Goal: Information Seeking & Learning: Learn about a topic

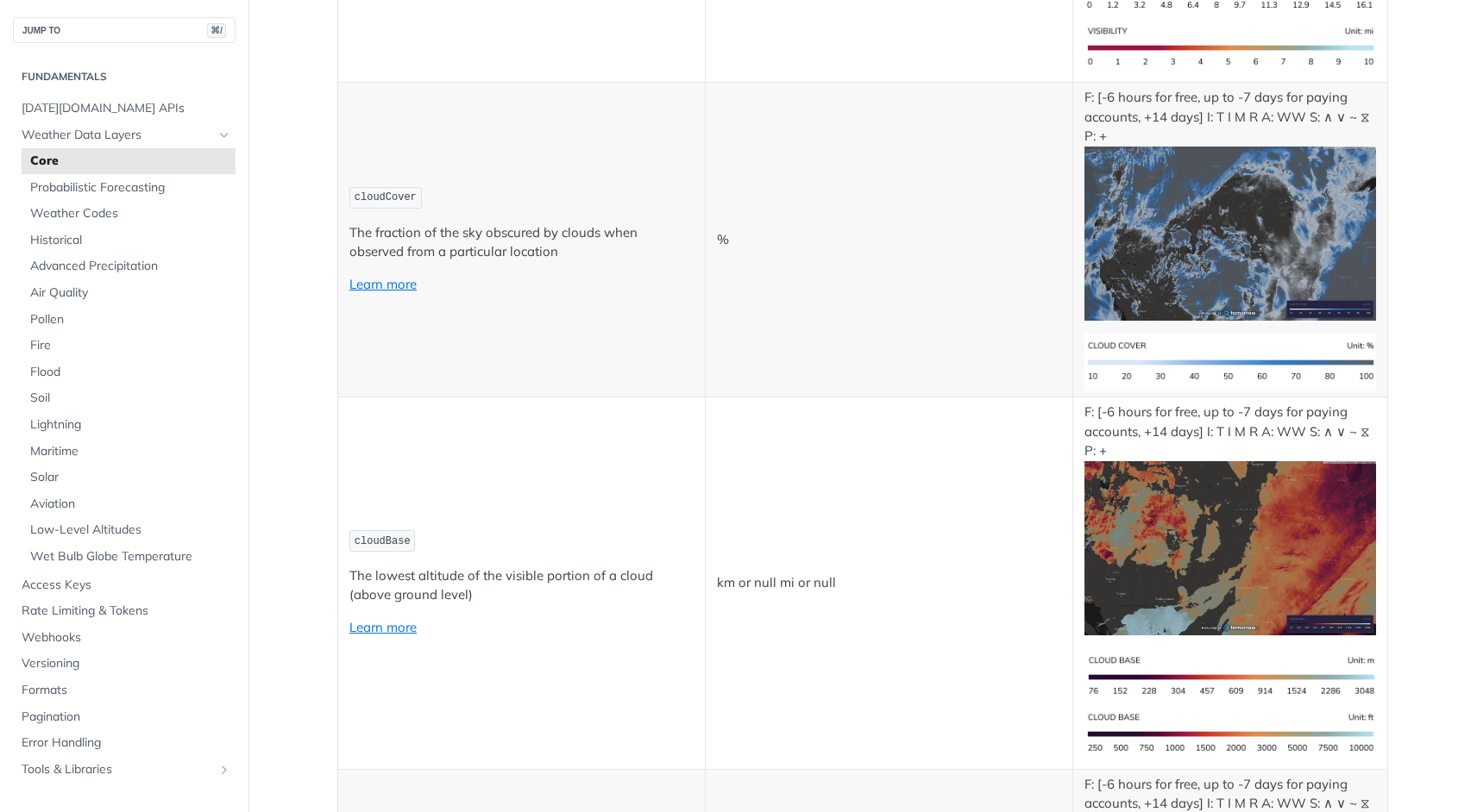
scroll to position [6501, 0]
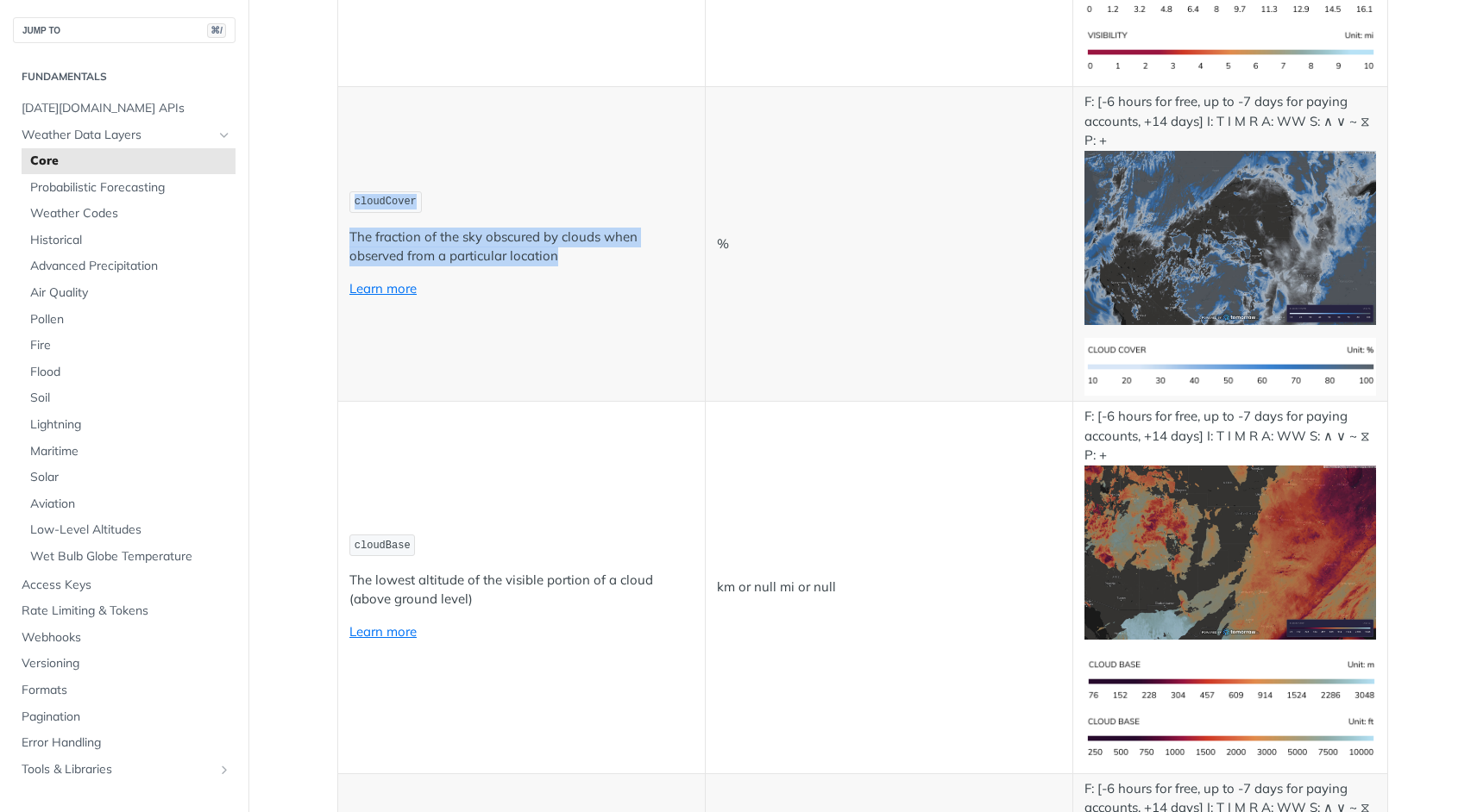
drag, startPoint x: 355, startPoint y: 203, endPoint x: 600, endPoint y: 272, distance: 254.5
click at [600, 272] on td "cloudCover The fraction of the sky obscured by clouds when observed from a part…" at bounding box center [521, 245] width 367 height 315
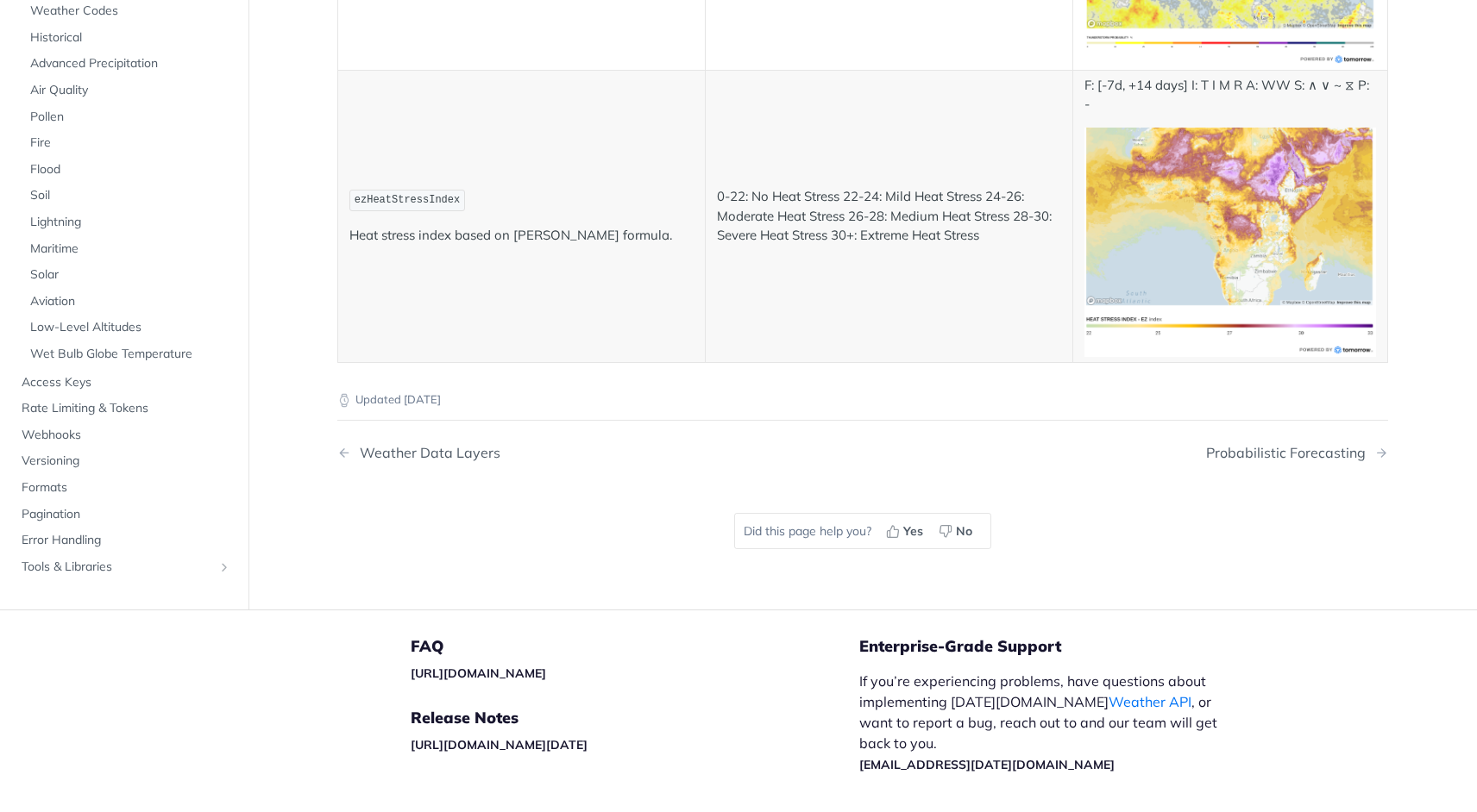
scroll to position [9279, 0]
click at [1227, 444] on div "Probabilistic Forecasting" at bounding box center [1289, 452] width 169 height 17
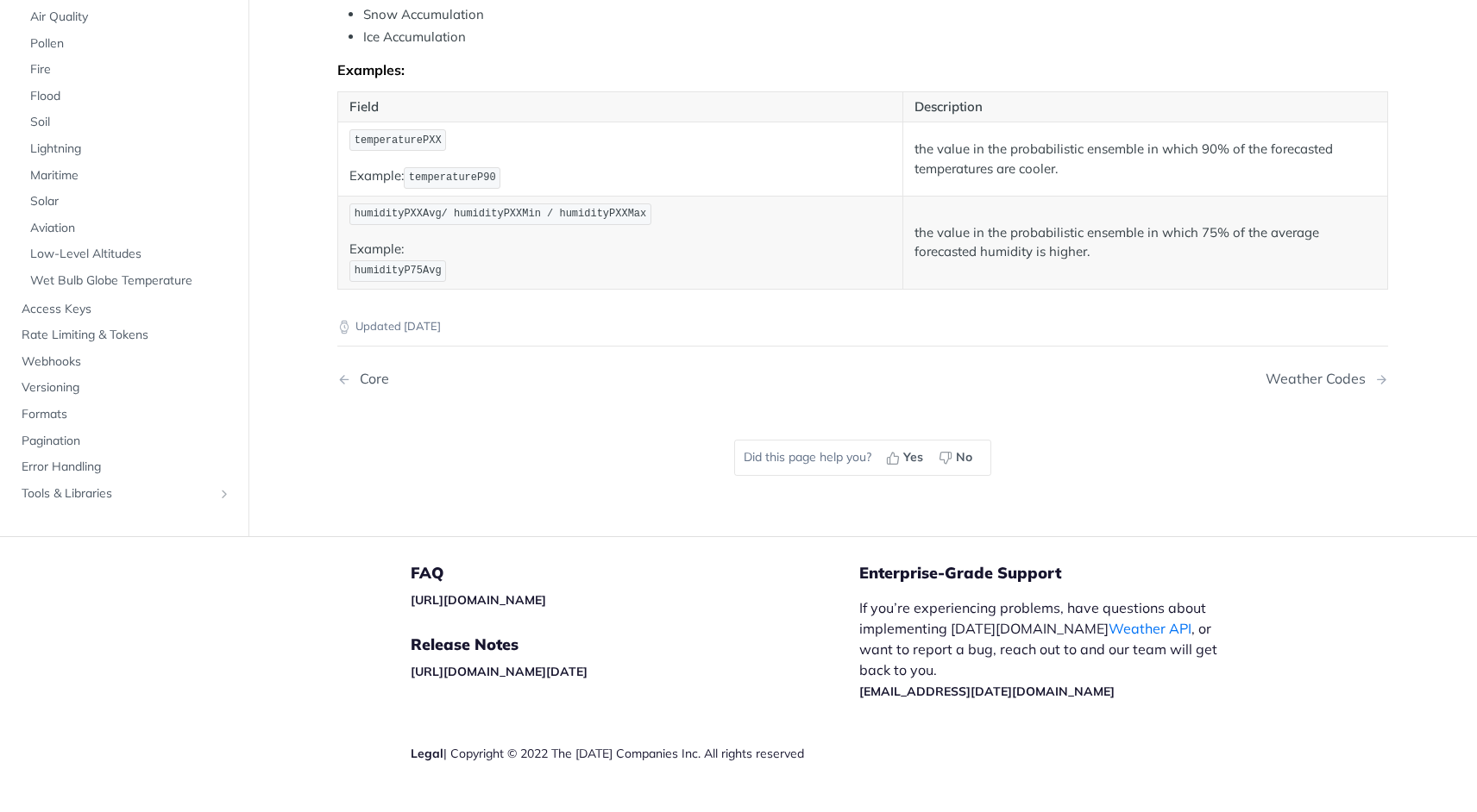
scroll to position [1037, 0]
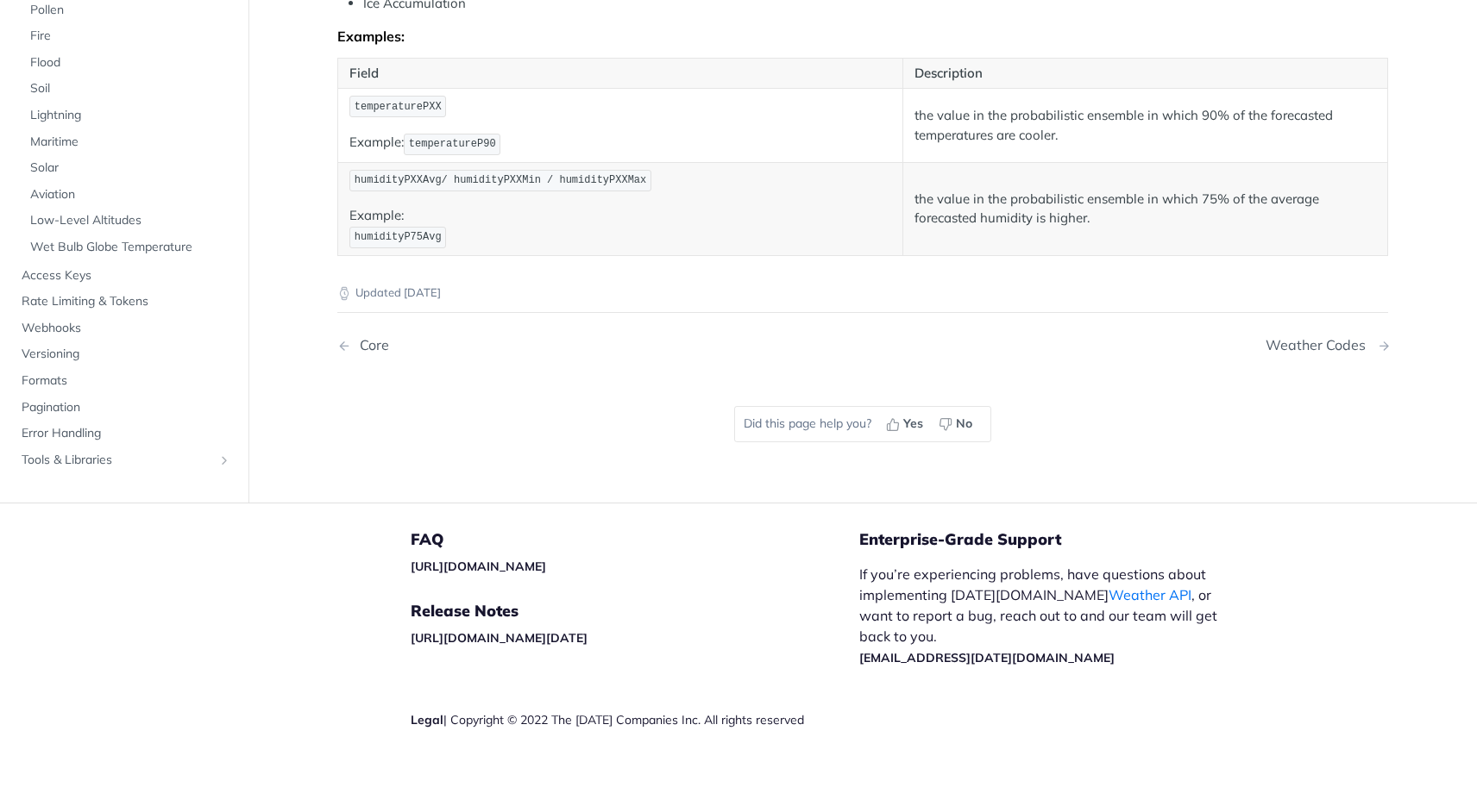
click at [1298, 349] on div "Weather Codes" at bounding box center [1320, 345] width 109 height 17
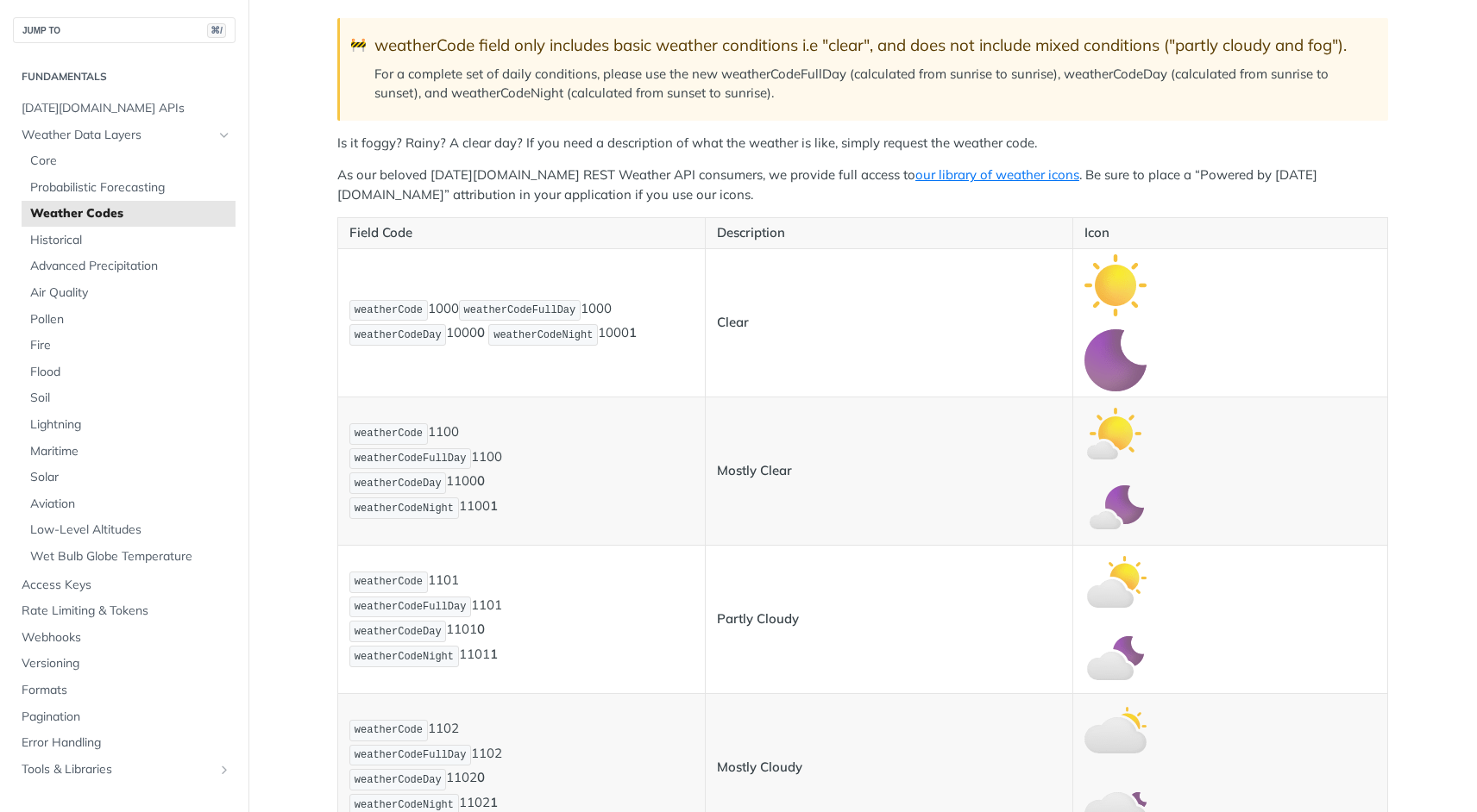
scroll to position [271, 0]
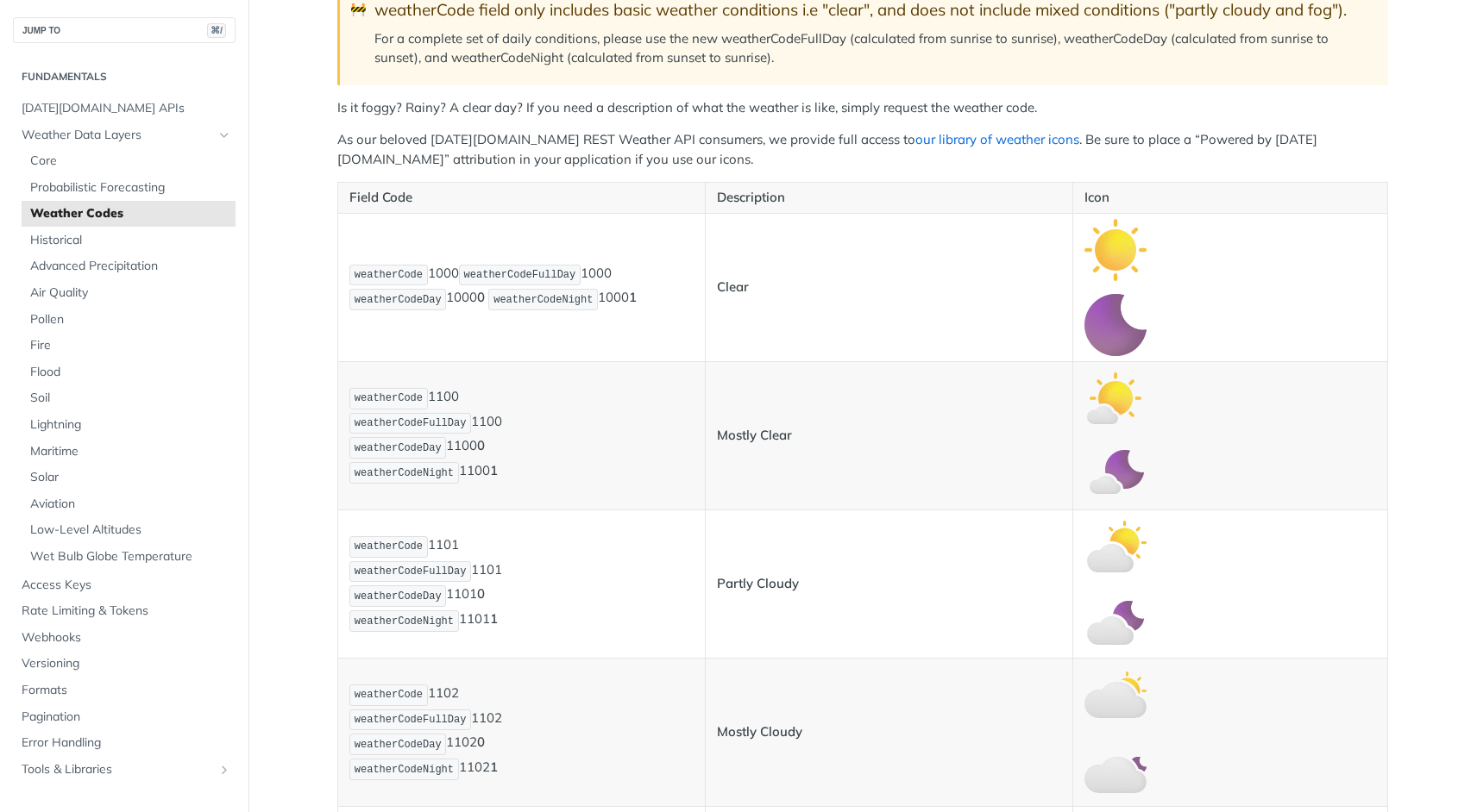
click at [915, 142] on link "our library of weather icons" at bounding box center [997, 139] width 164 height 17
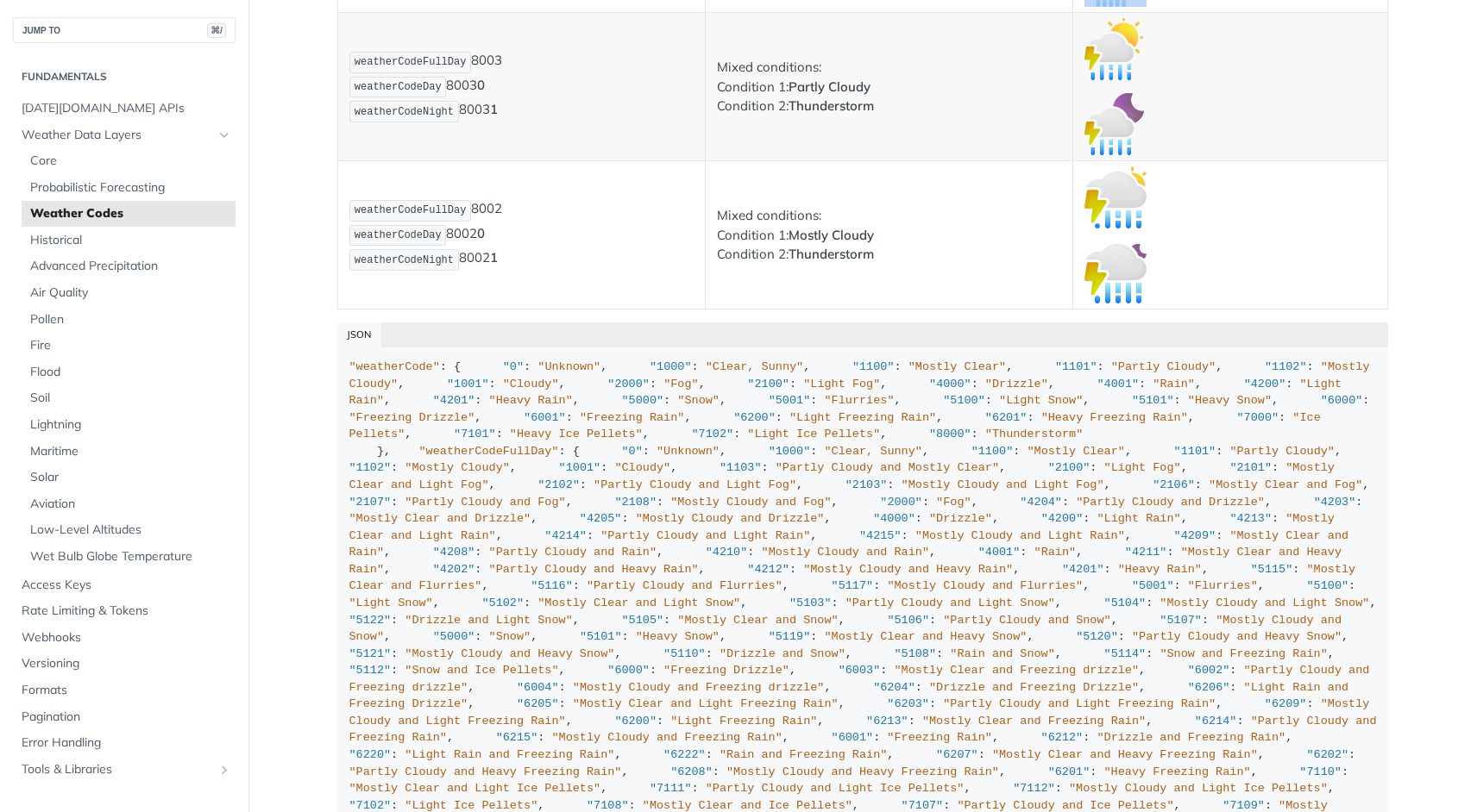
scroll to position [12267, 0]
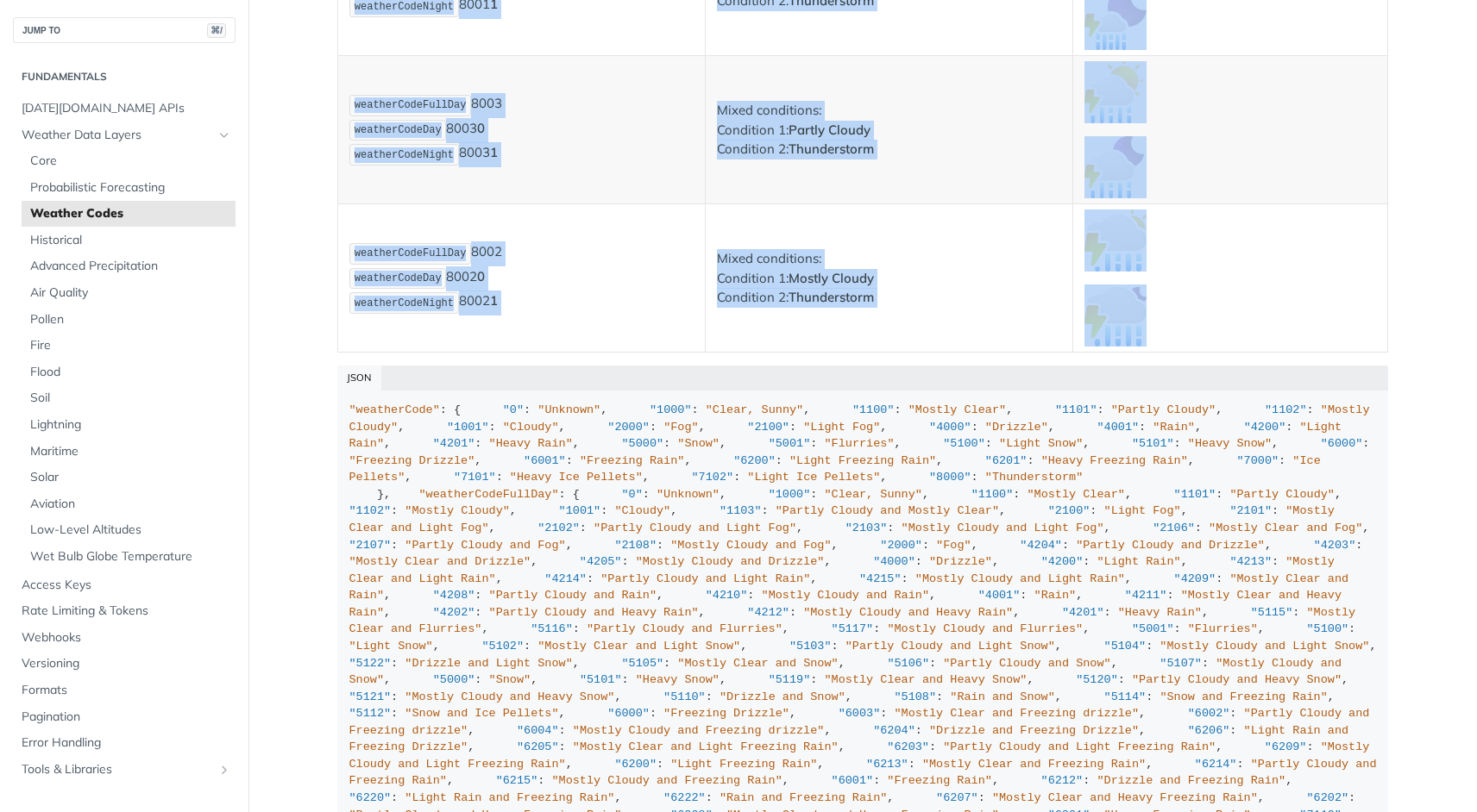
drag, startPoint x: 336, startPoint y: 441, endPoint x: 1194, endPoint y: 325, distance: 865.8
copy table "Field Code Description Icon weatherCode 1000 weatherCodeFullDay 1000 weatherCod…"
click at [1365, 405] on button "Copy Code" at bounding box center [1367, 404] width 28 height 17
click at [92, 188] on span "Probabilistic Forecasting" at bounding box center [131, 188] width 201 height 17
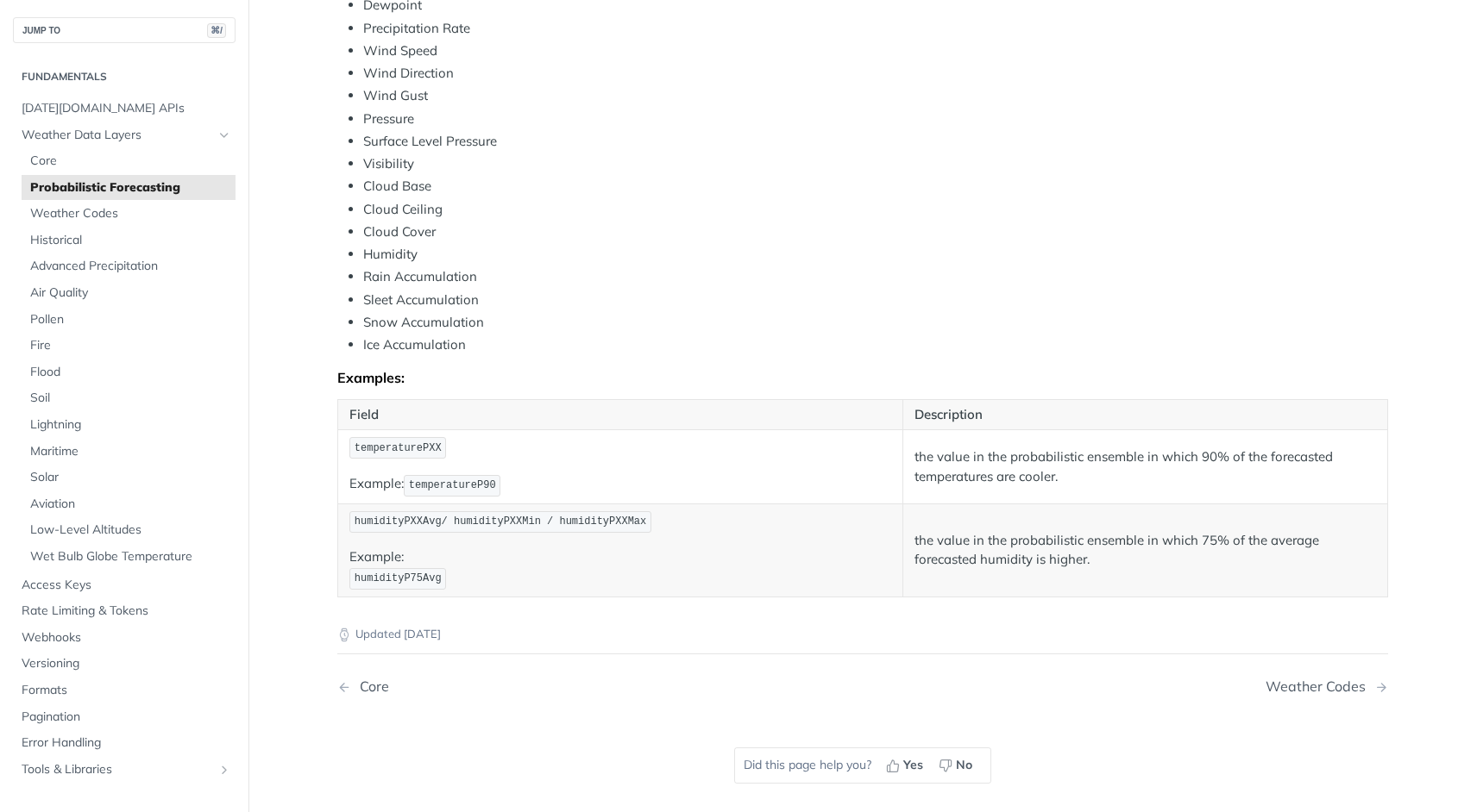
scroll to position [696, 0]
click at [81, 213] on span "Weather Codes" at bounding box center [131, 214] width 201 height 17
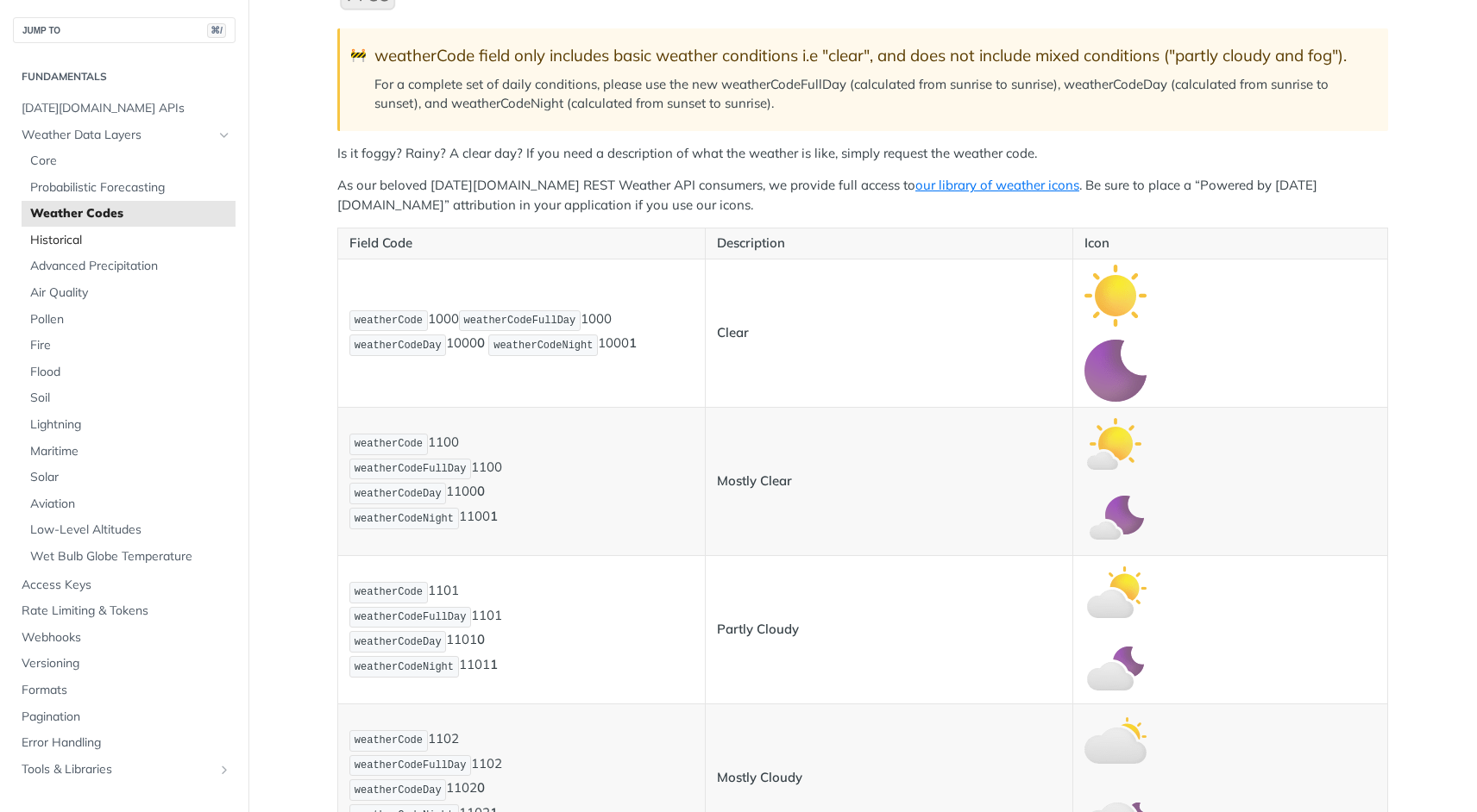
scroll to position [46, 0]
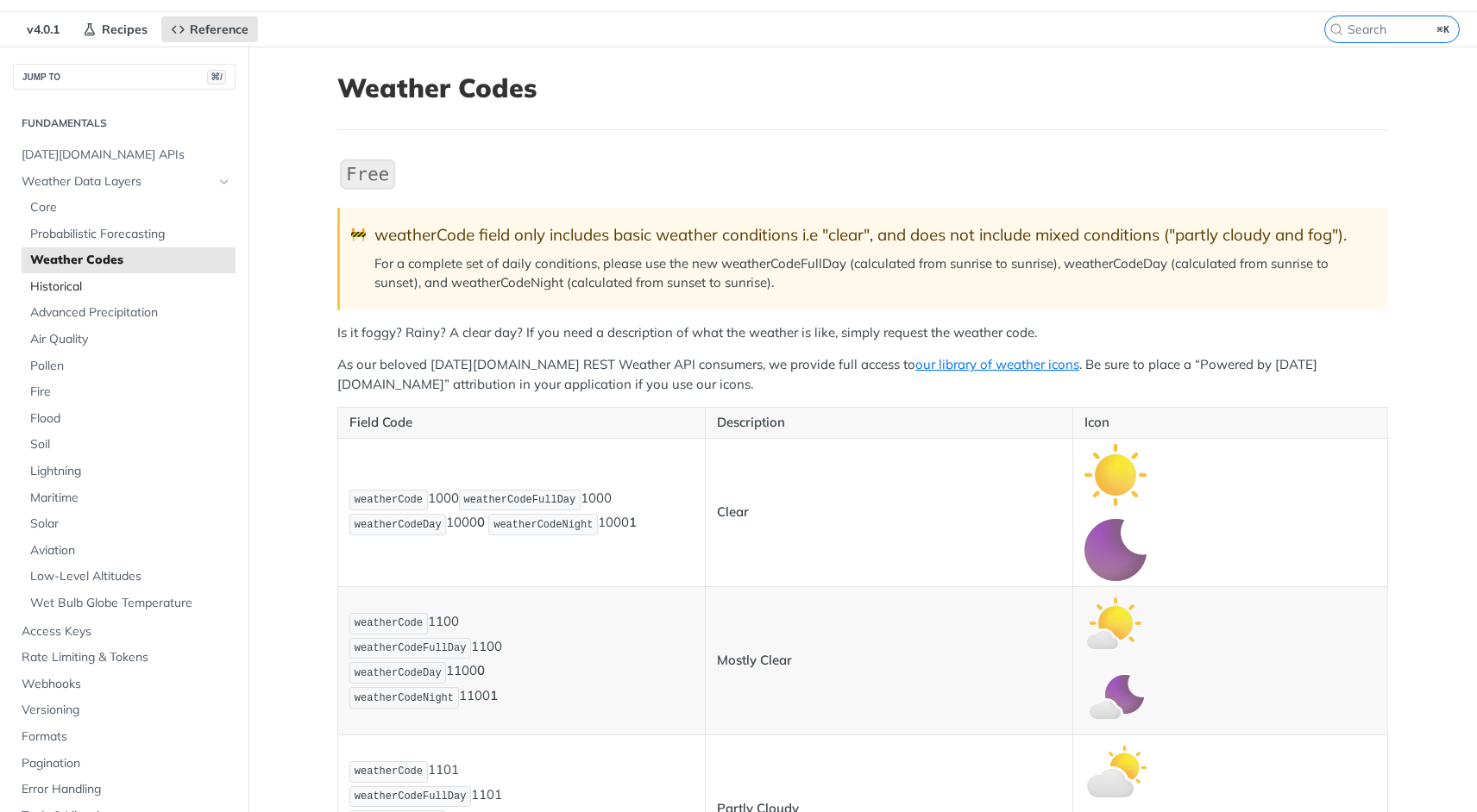
click at [70, 238] on ul "Core Probabilistic Forecasting Weather Codes Historical Advanced Precipitation …" at bounding box center [128, 405] width 214 height 423
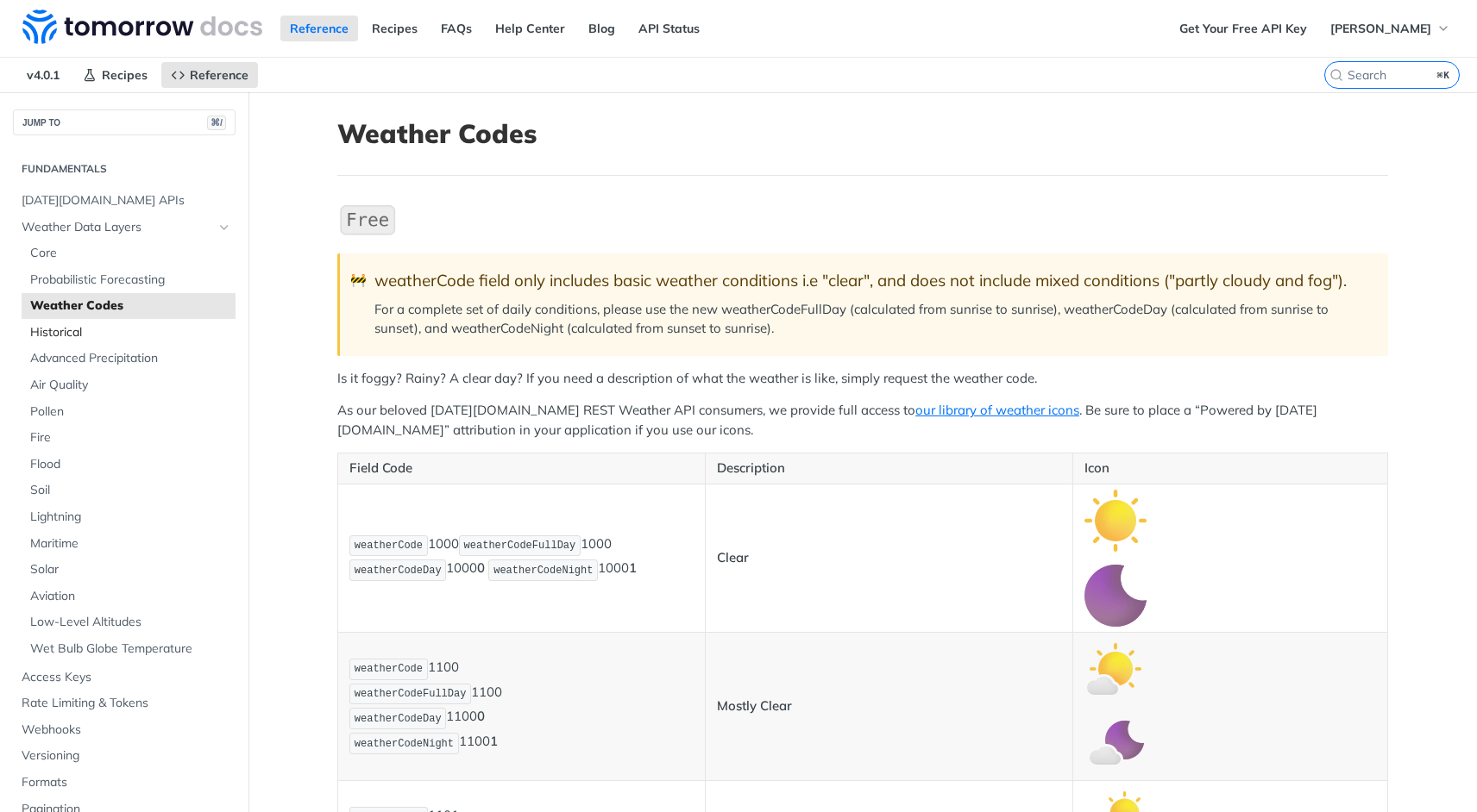
click at [40, 336] on span "Historical" at bounding box center [131, 332] width 201 height 17
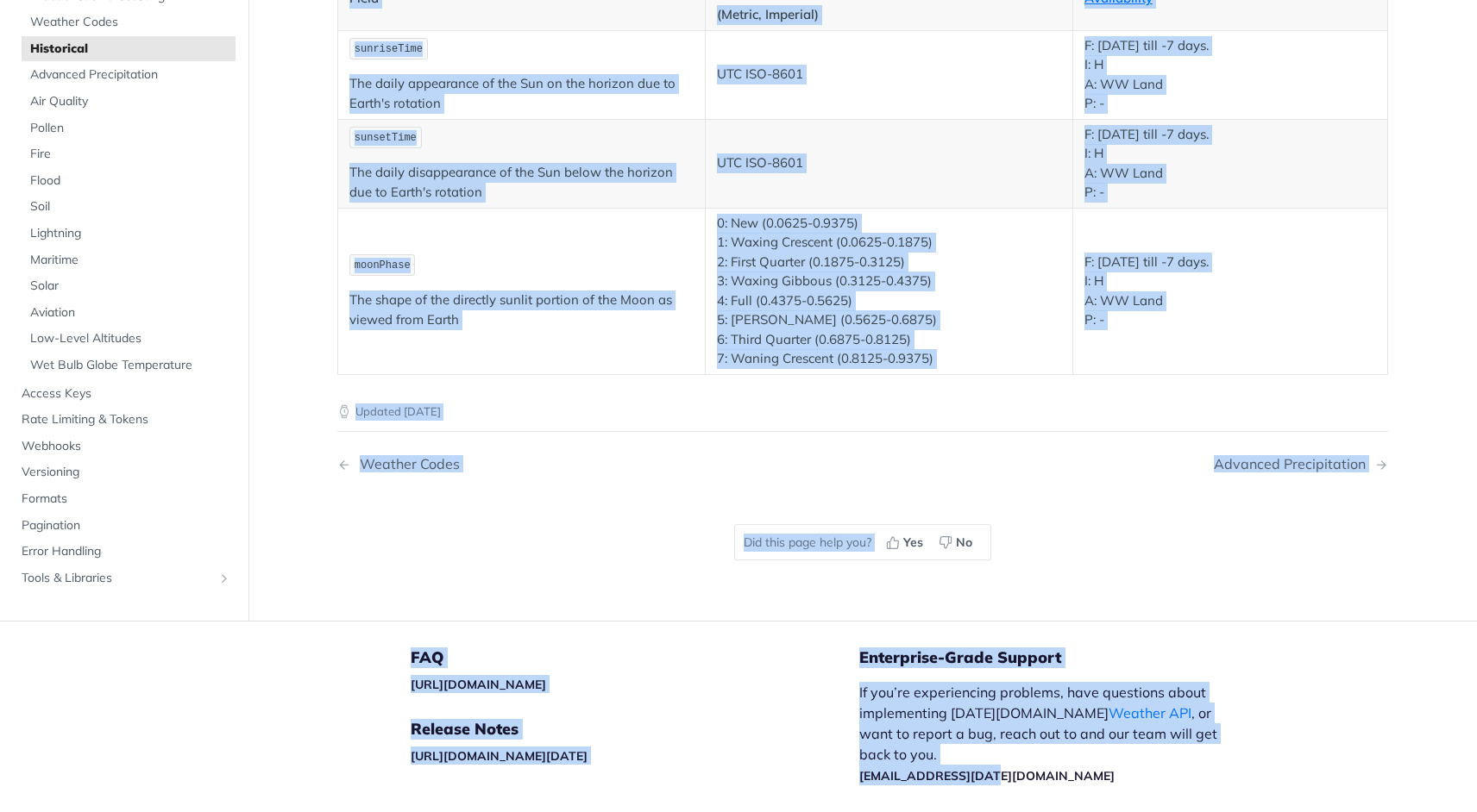
scroll to position [3296, 0]
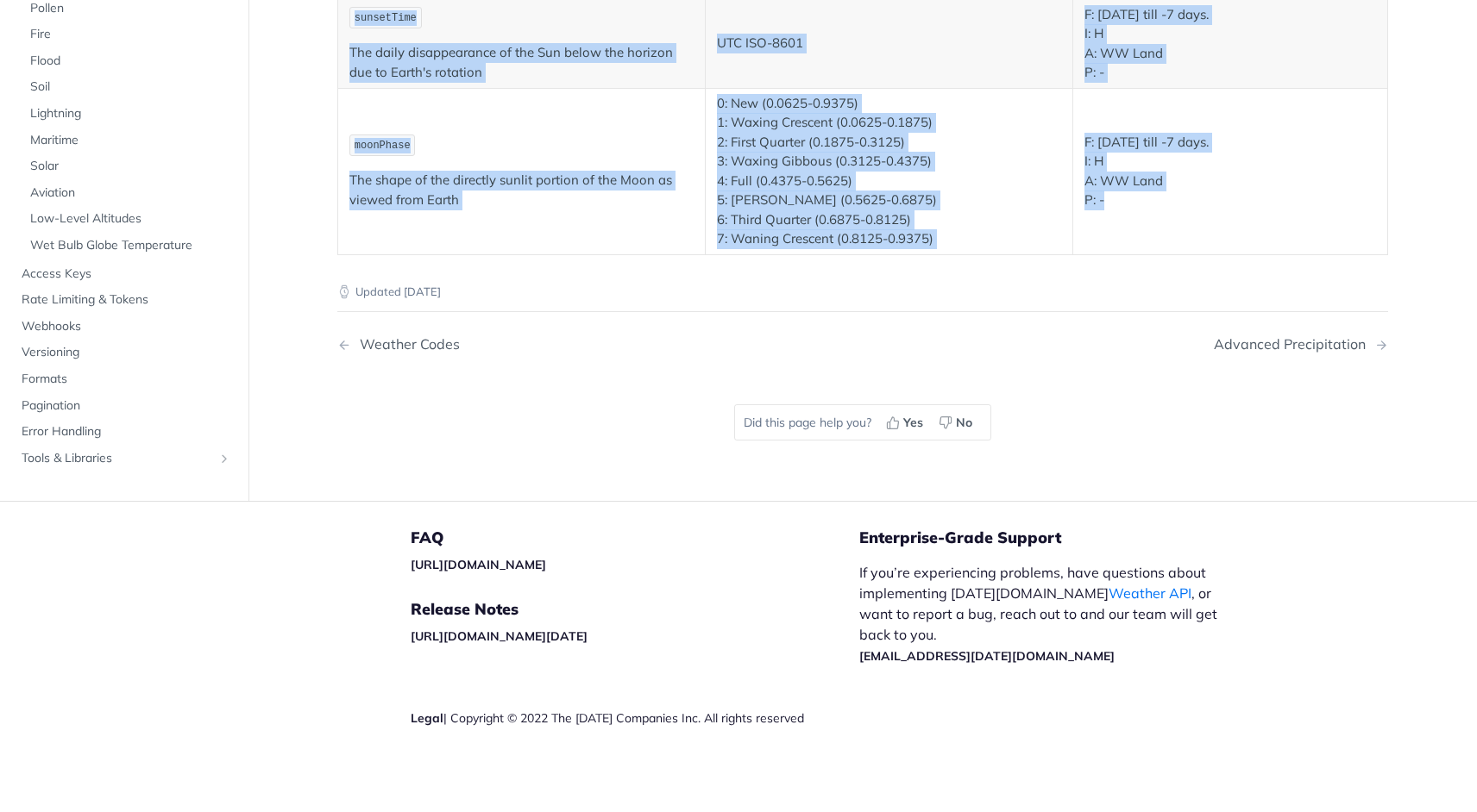
drag, startPoint x: 340, startPoint y: 118, endPoint x: 1175, endPoint y: 237, distance: 843.4
copy div "Data fields for the historical weather API: Field Values (Metric, Imperial) Ava…"
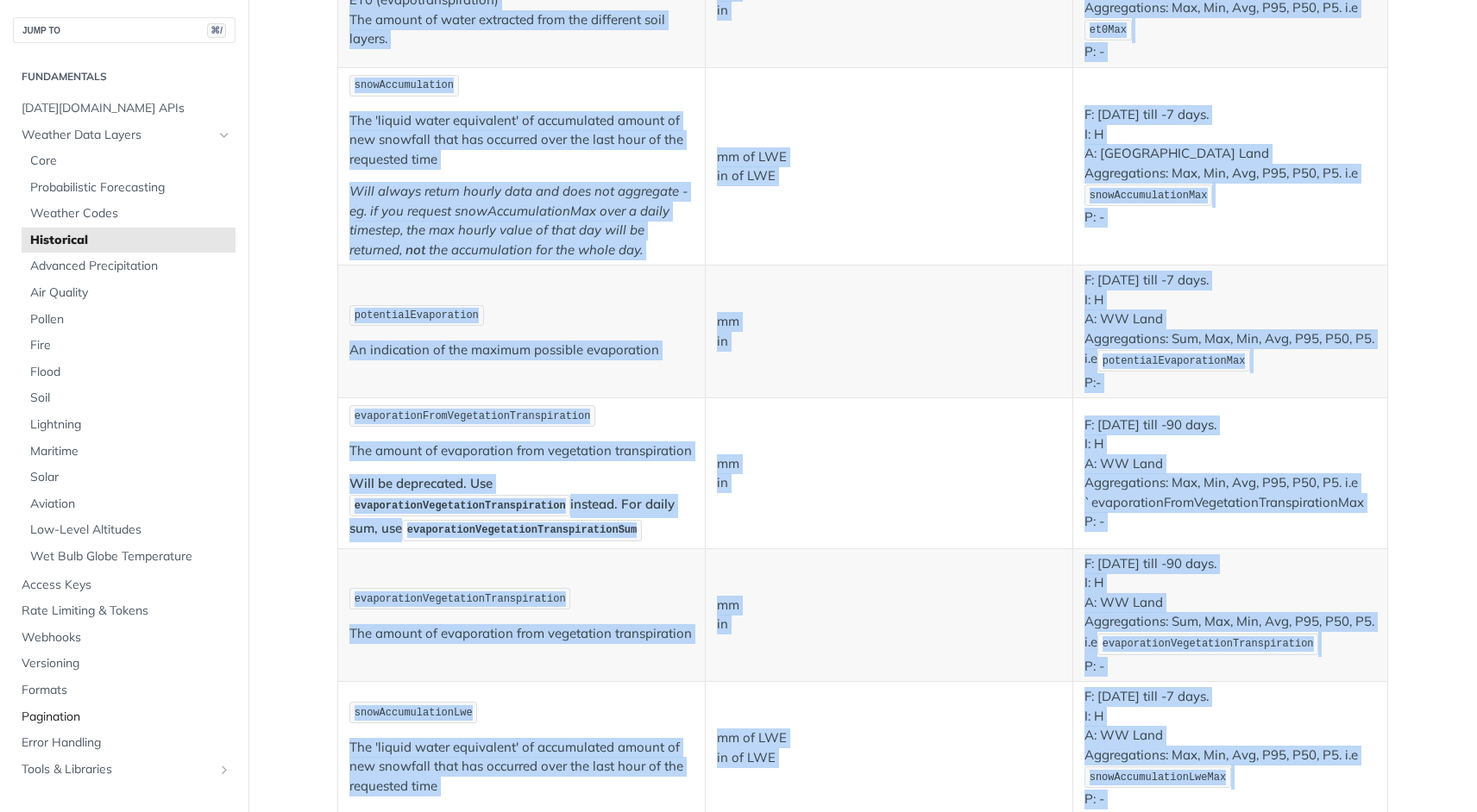
scroll to position [1783, 0]
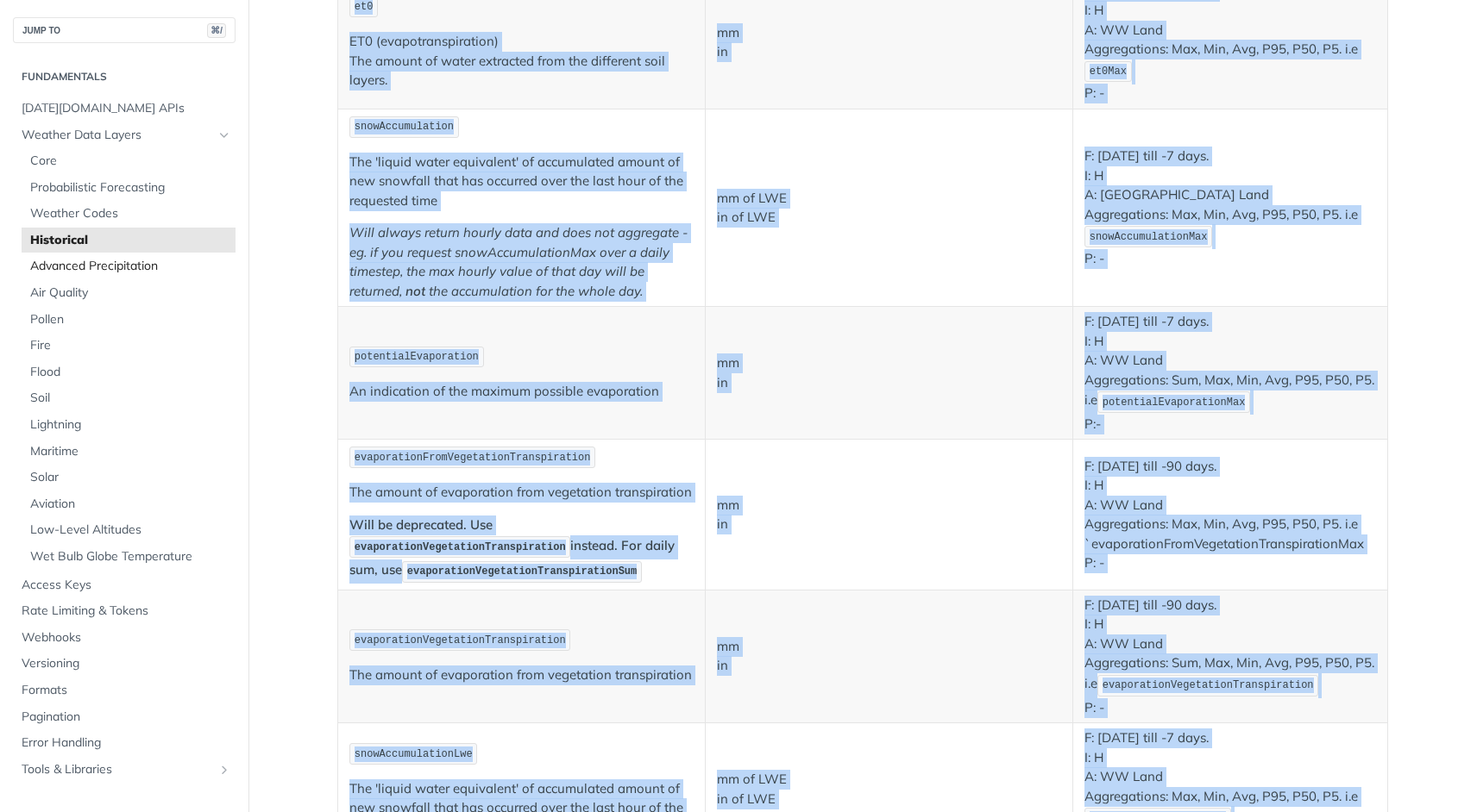
click at [72, 263] on span "Advanced Precipitation" at bounding box center [131, 266] width 201 height 17
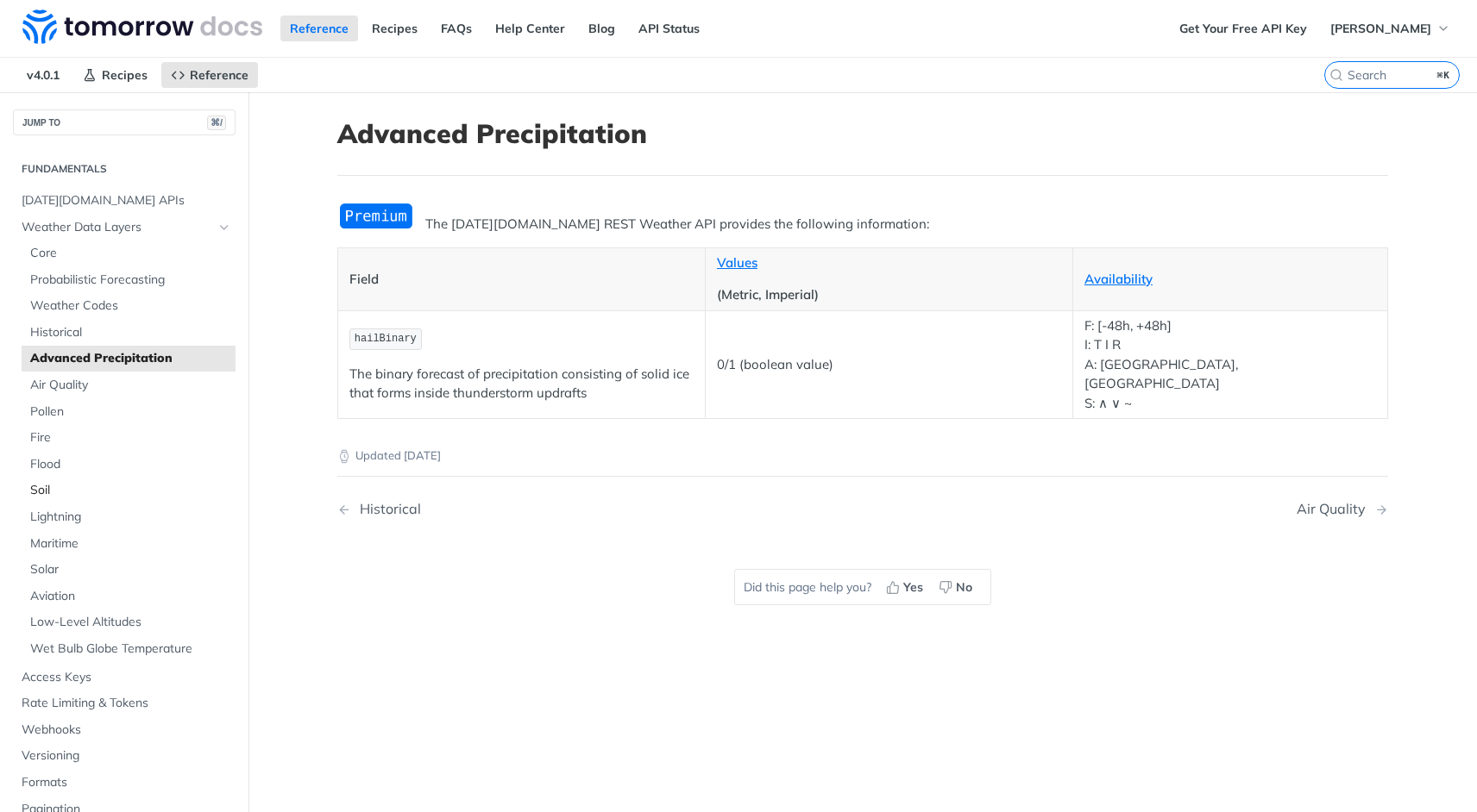
click at [101, 491] on span "Soil" at bounding box center [131, 491] width 201 height 17
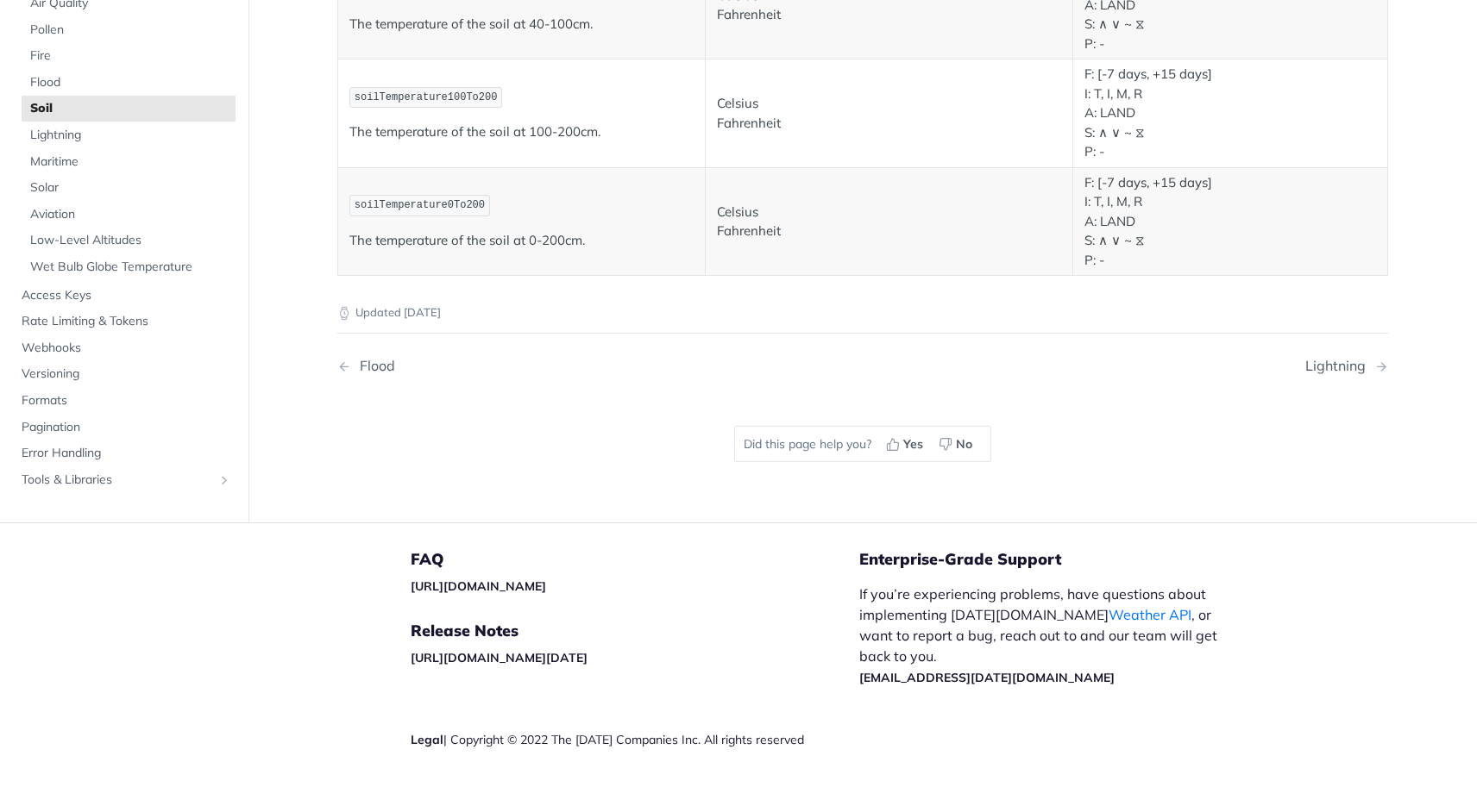
scroll to position [1170, 0]
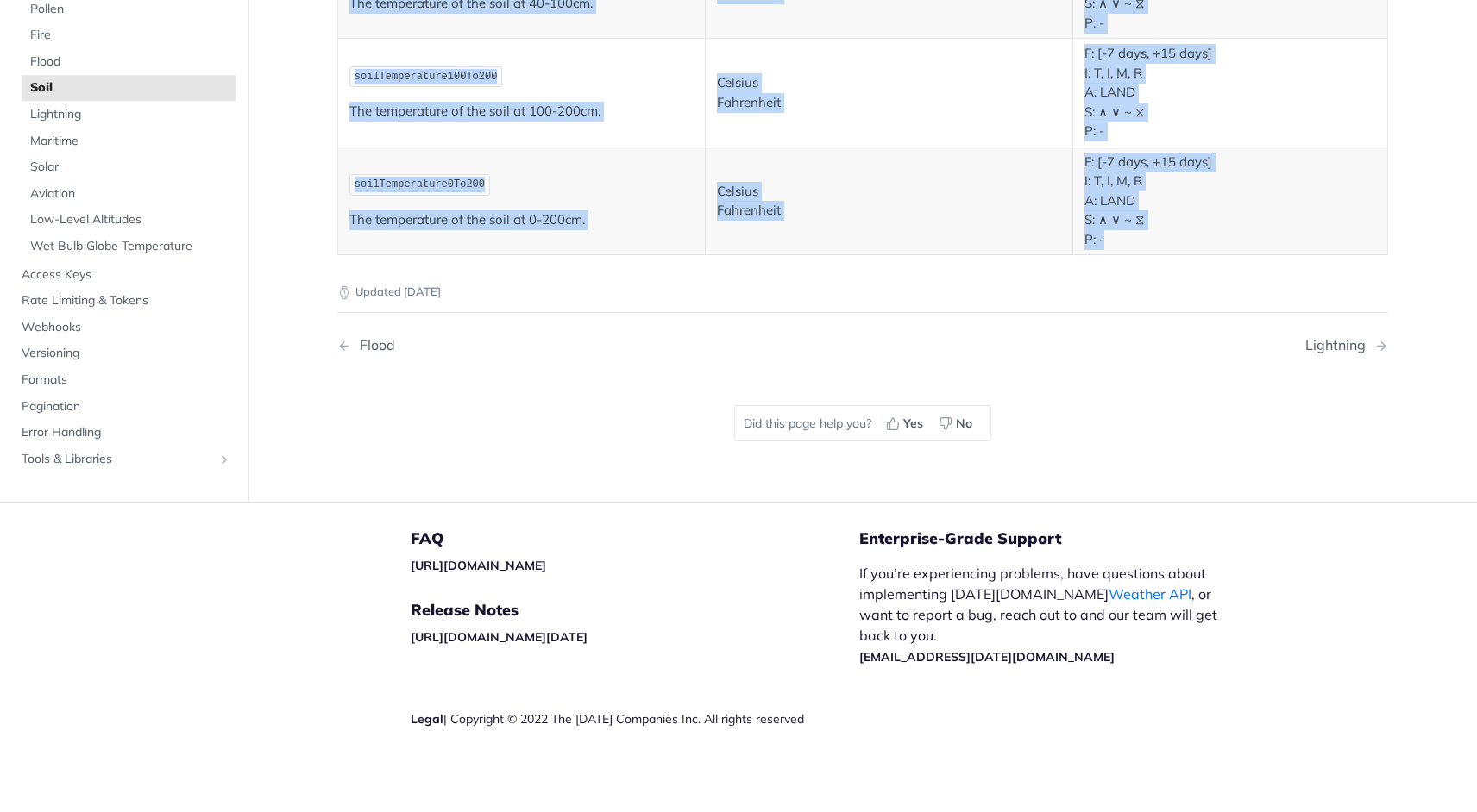
drag, startPoint x: 339, startPoint y: 223, endPoint x: 1138, endPoint y: 233, distance: 799.1
copy div "Lor Ipsumdol.si AMET Consect ADI elitsedd eiu temporinc utlaboreetd: Magn aliqu…"
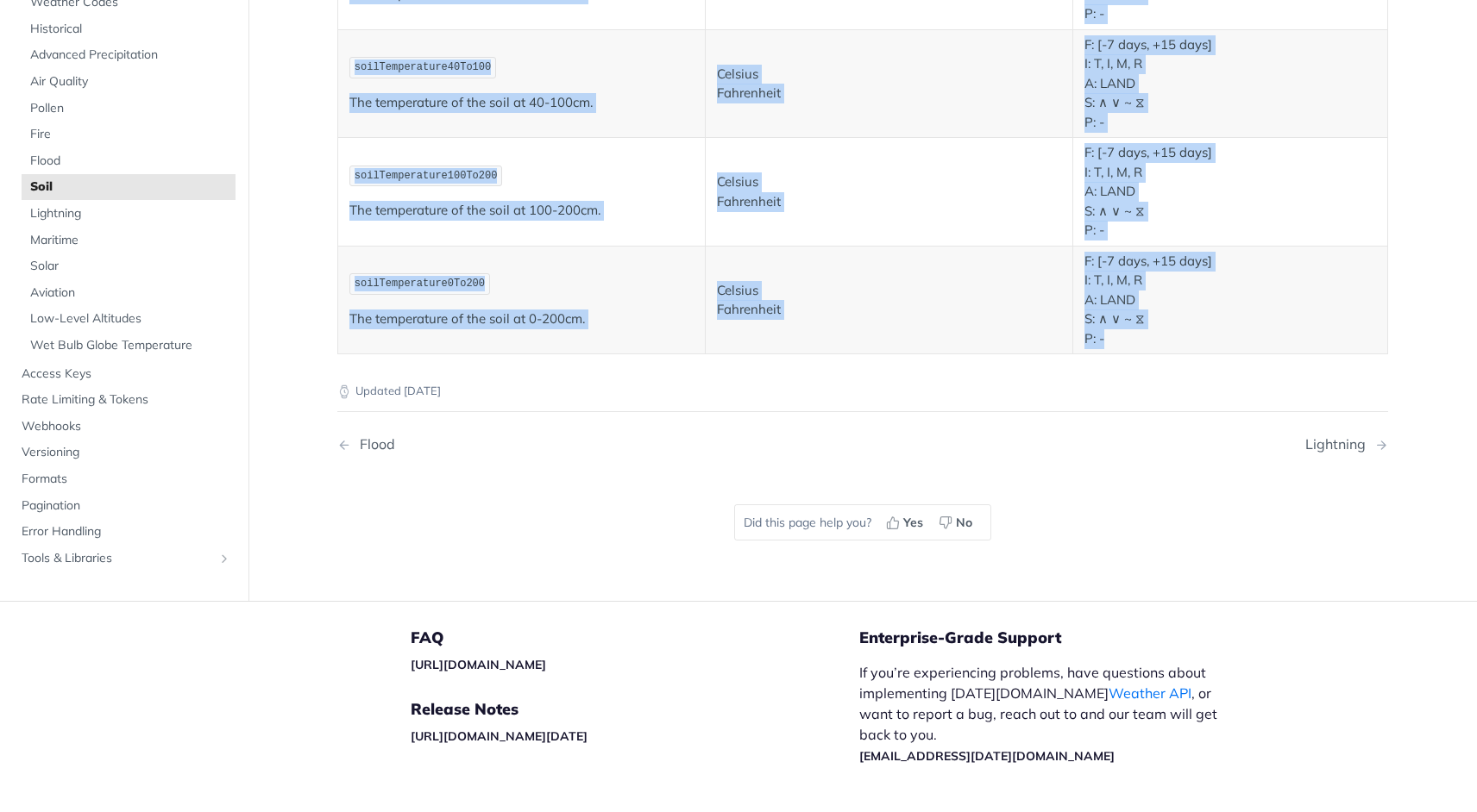
scroll to position [1069, 0]
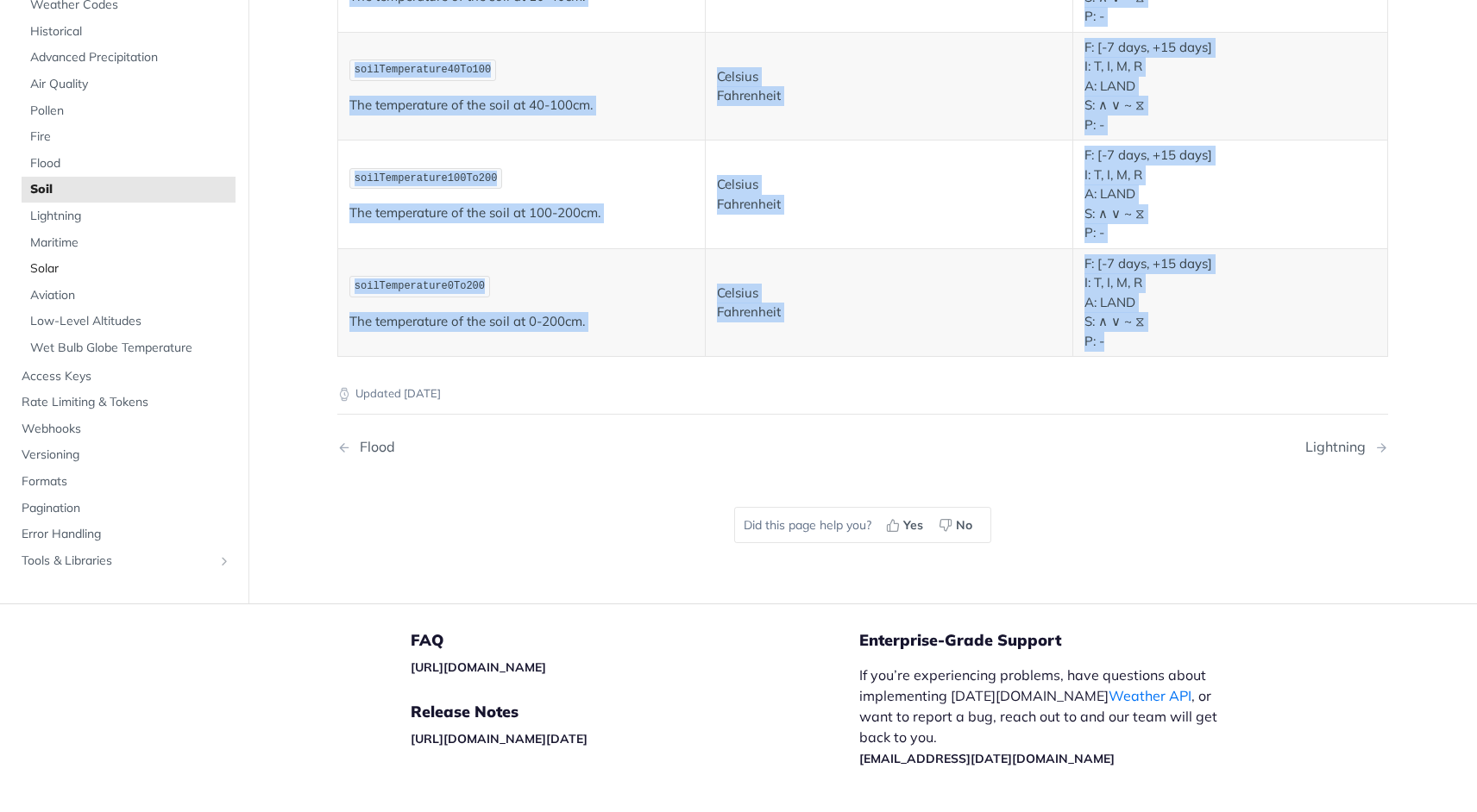
click at [126, 266] on span "Solar" at bounding box center [131, 269] width 201 height 17
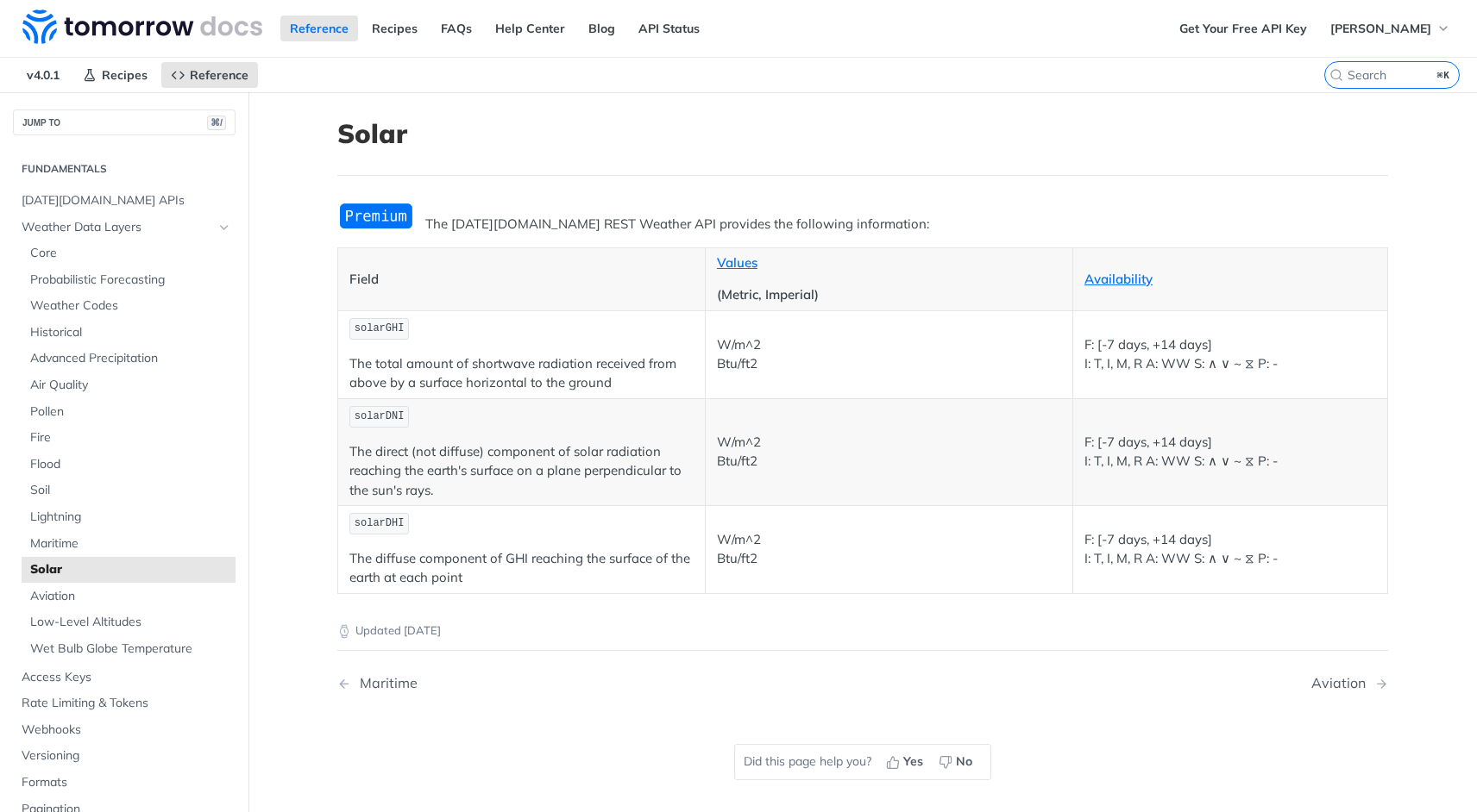
click at [371, 212] on img "Expand image" at bounding box center [376, 215] width 77 height 29
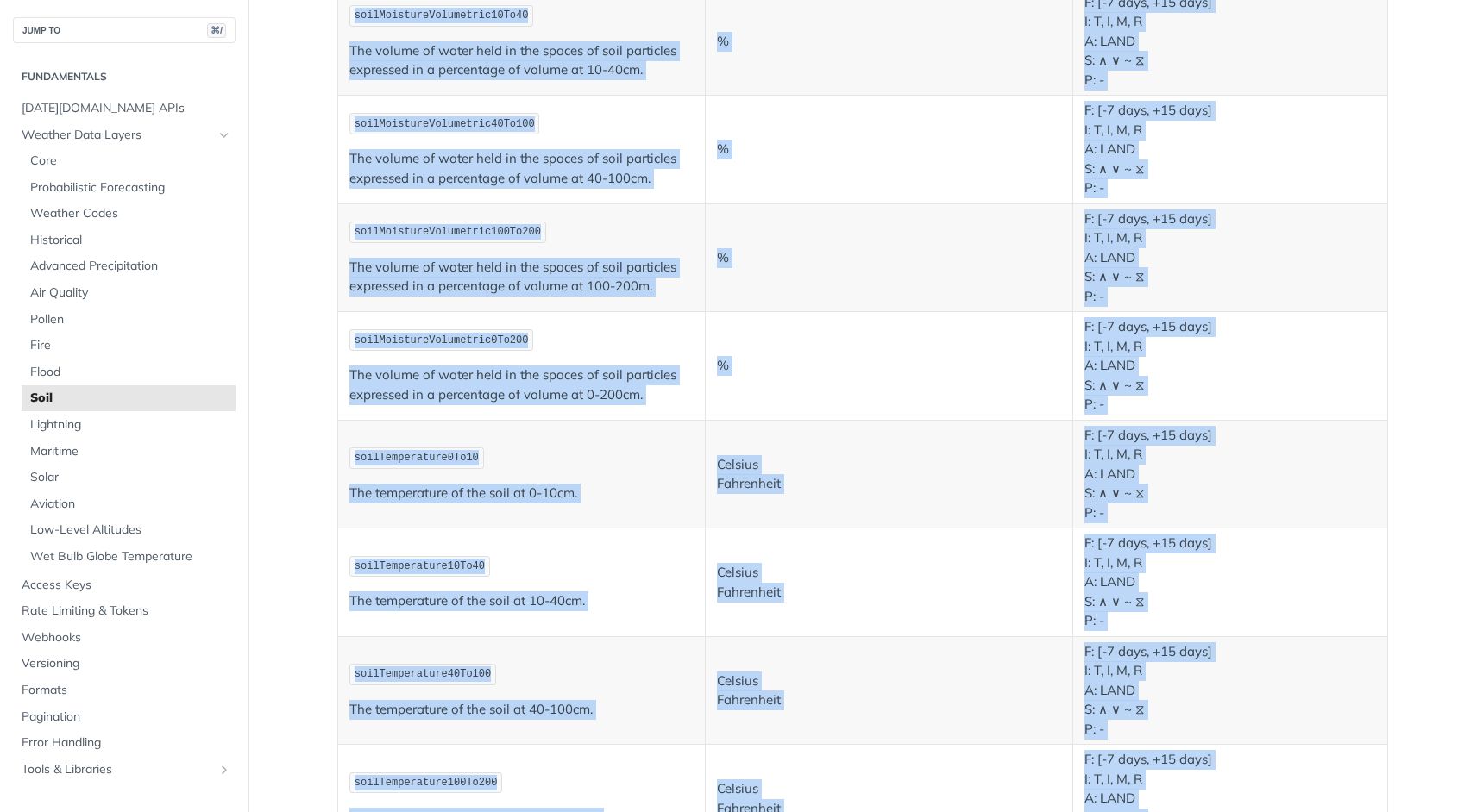
scroll to position [689, 0]
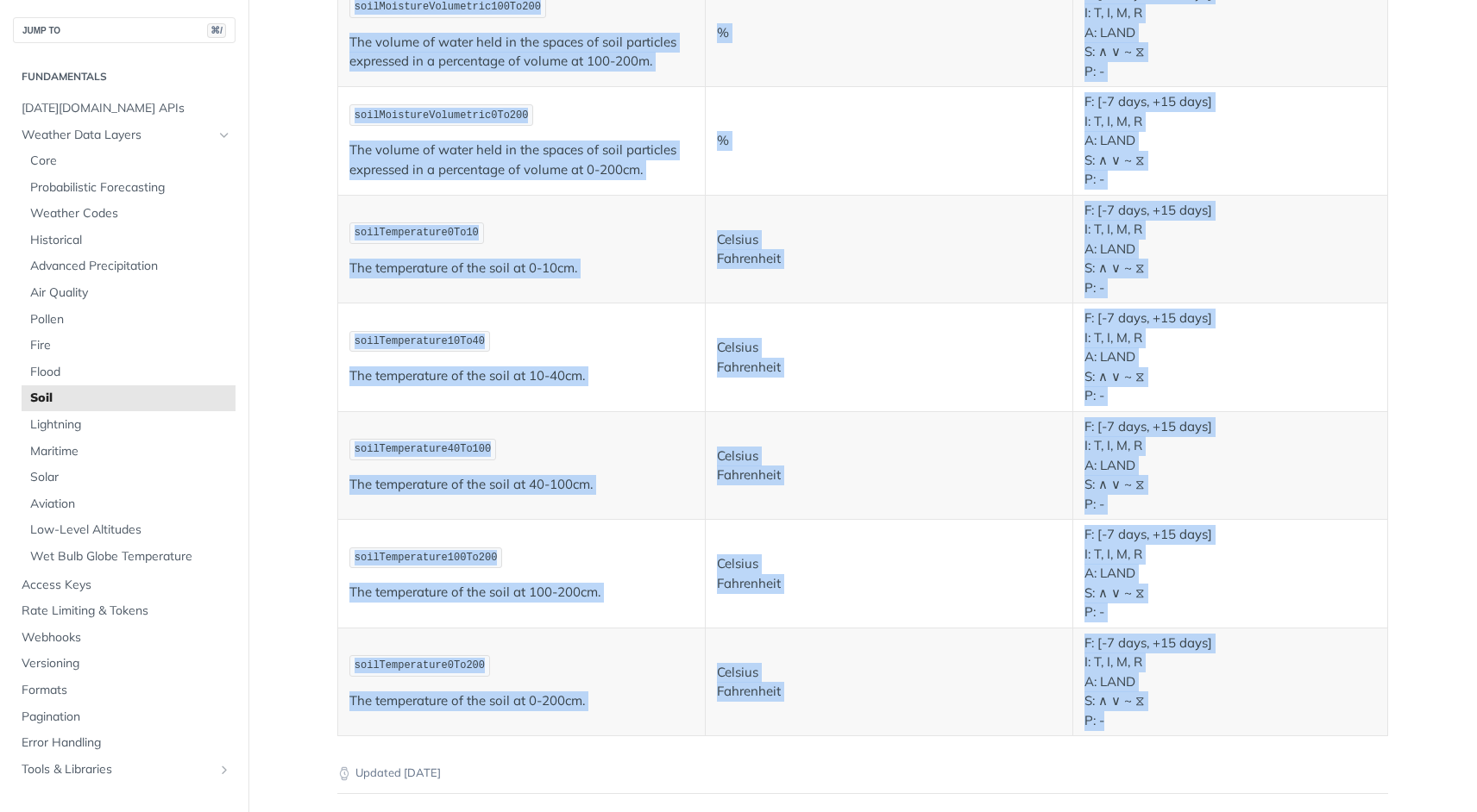
drag, startPoint x: 429, startPoint y: 226, endPoint x: 1187, endPoint y: 718, distance: 903.7
click at [1187, 718] on div "The [DATE][DOMAIN_NAME] REST Weather API provides the following information: Th…" at bounding box center [862, 124] width 1051 height 1224
copy div "lo Ipsumdol.si AMET Consect ADI elitsedd eiu temporinc utlaboreetd: Magn aliqu …"
click at [49, 477] on span "Solar" at bounding box center [131, 478] width 201 height 17
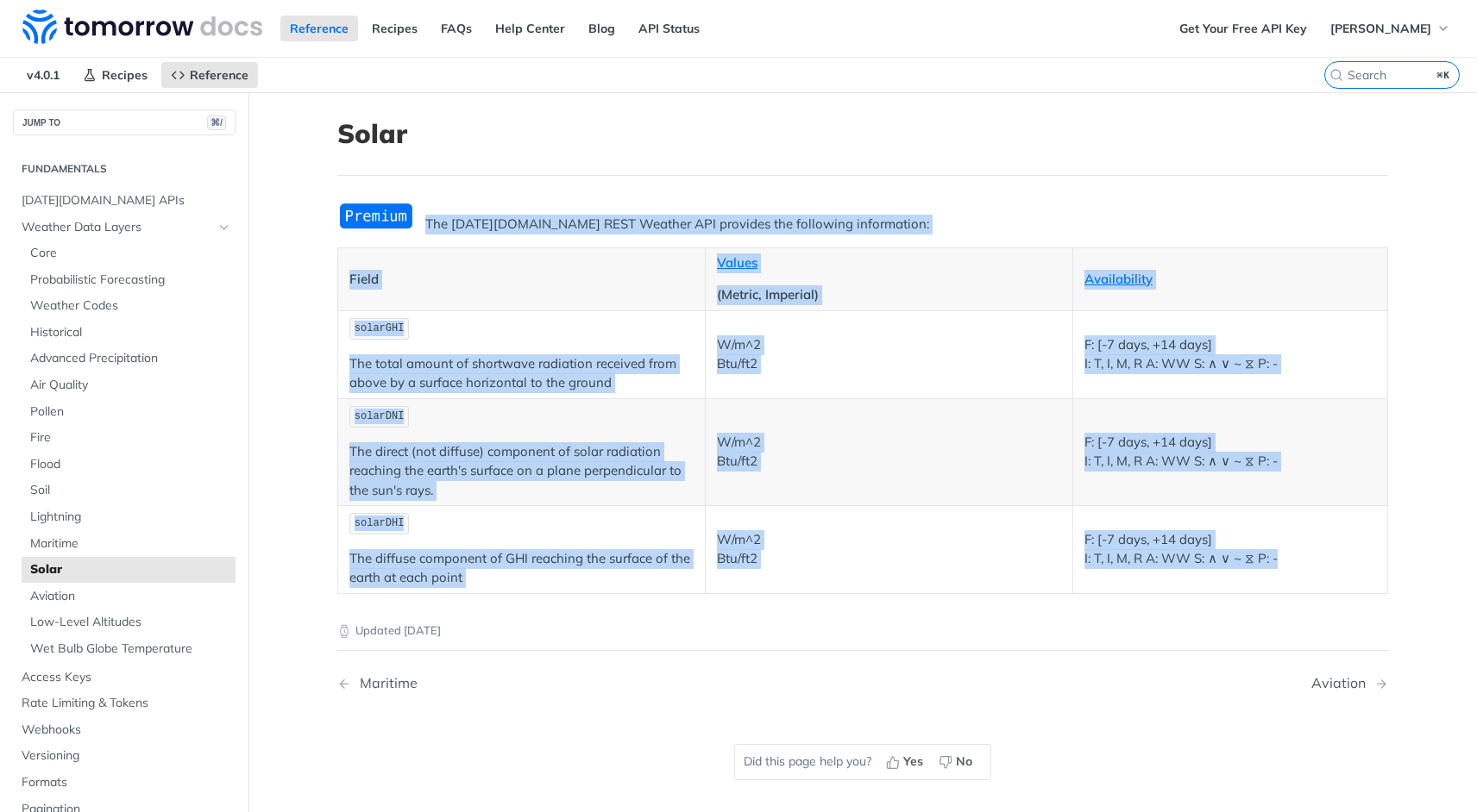
drag, startPoint x: 334, startPoint y: 211, endPoint x: 866, endPoint y: 619, distance: 670.4
click at [867, 619] on article "Solar The [DATE][DOMAIN_NAME] REST Weather API provides the following informati…" at bounding box center [862, 498] width 1104 height 812
copy div "The [DATE][DOMAIN_NAME] REST Weather API provides the following information: Fi…"
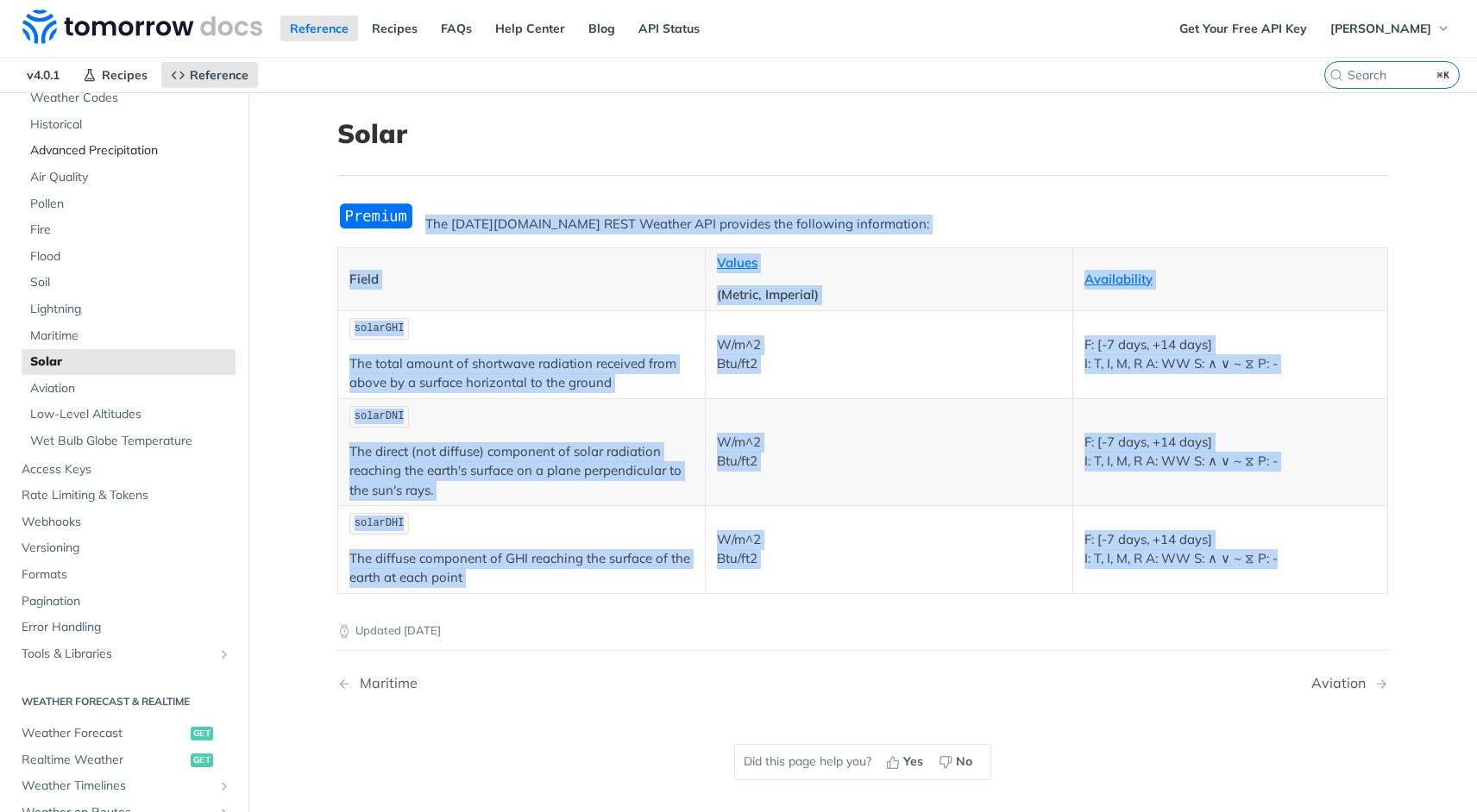
scroll to position [210, 0]
click at [97, 412] on span "Low-Level Altitudes" at bounding box center [131, 412] width 201 height 17
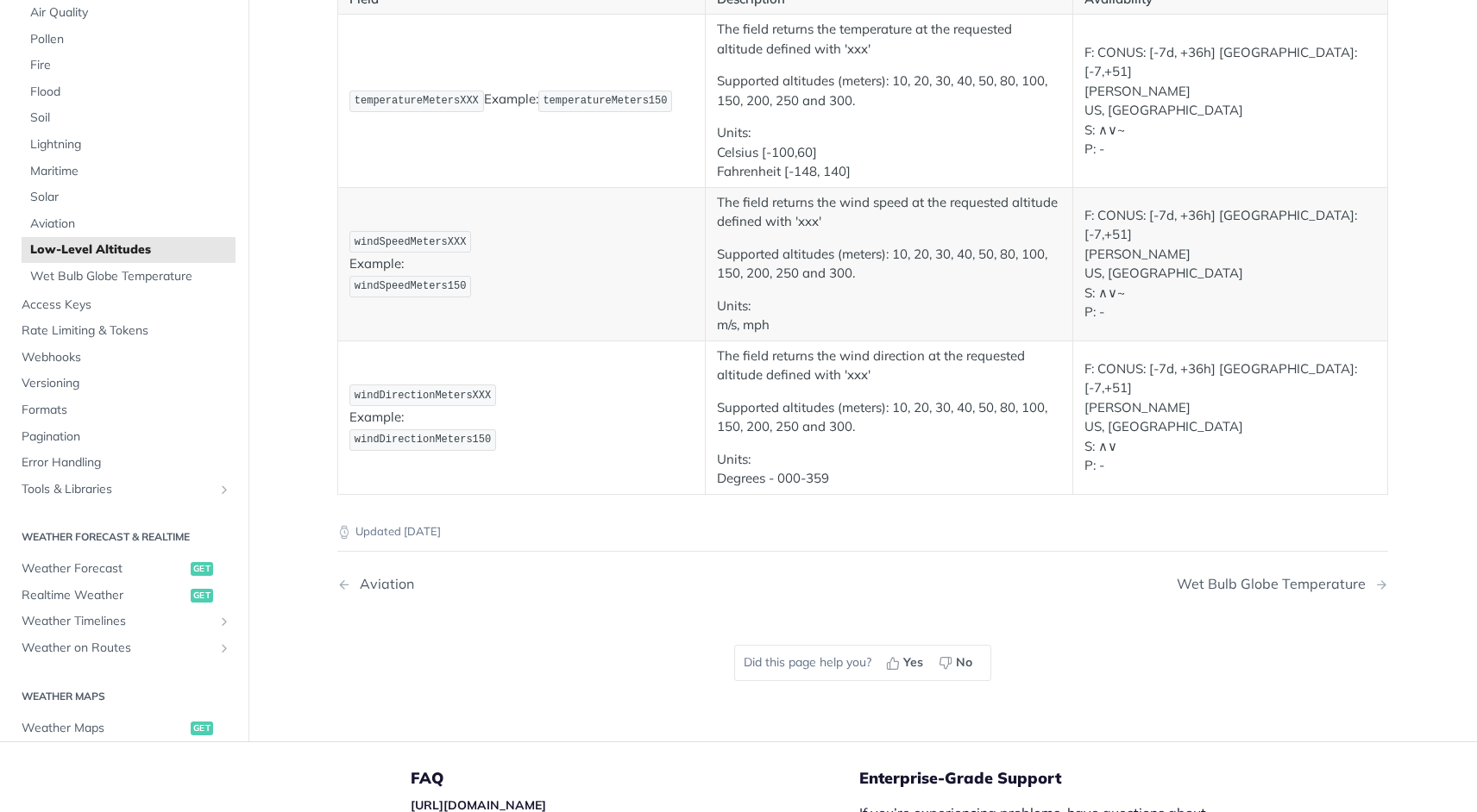
scroll to position [251, 0]
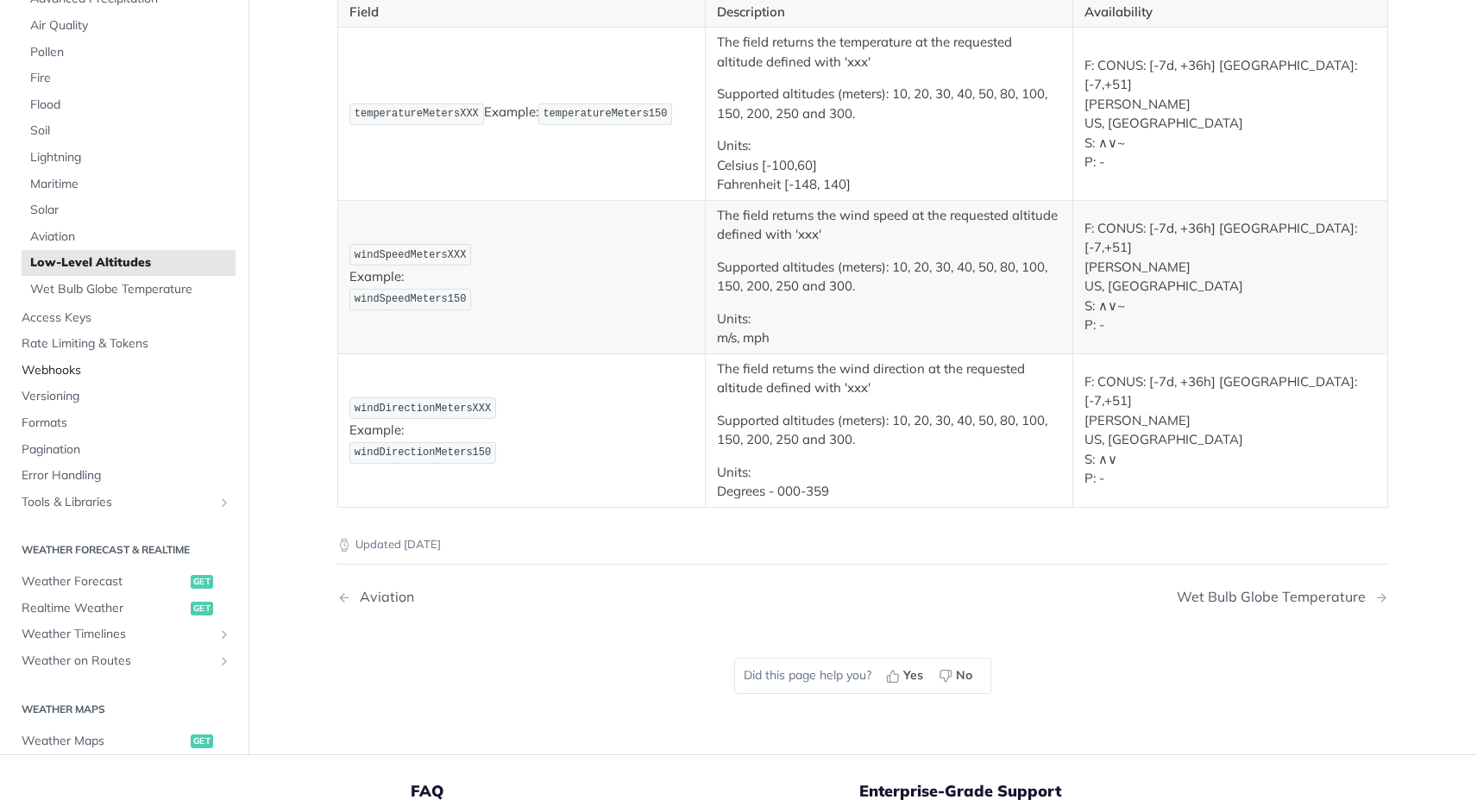
click at [62, 365] on span "Webhooks" at bounding box center [126, 369] width 210 height 17
